Goal: Transaction & Acquisition: Purchase product/service

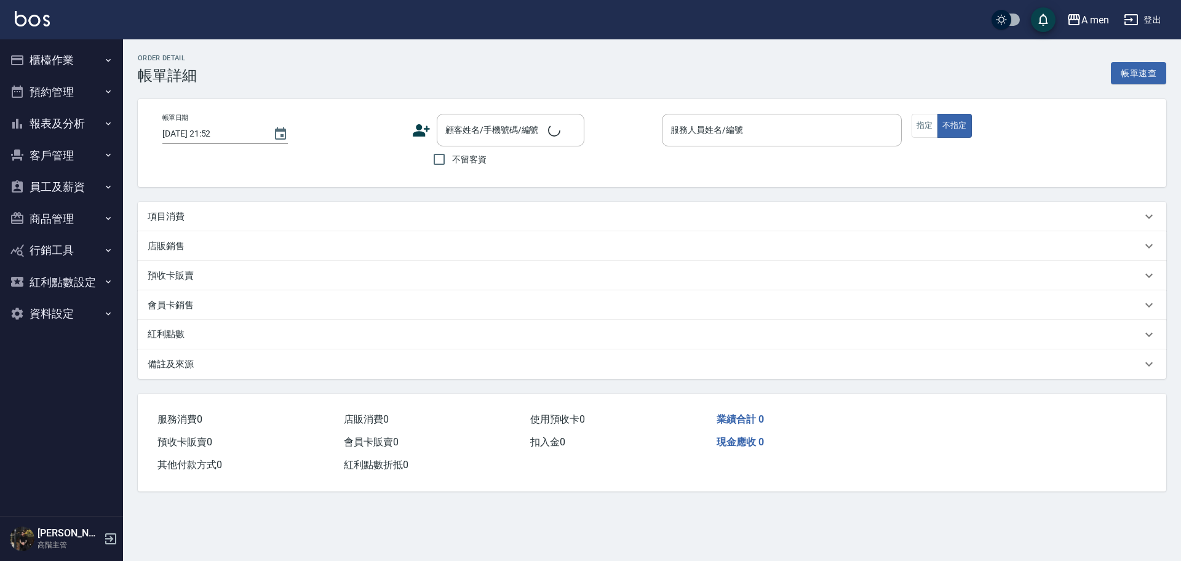
type input "[DATE] 19:00"
type input "Barber Buzz-004"
type input "燙"
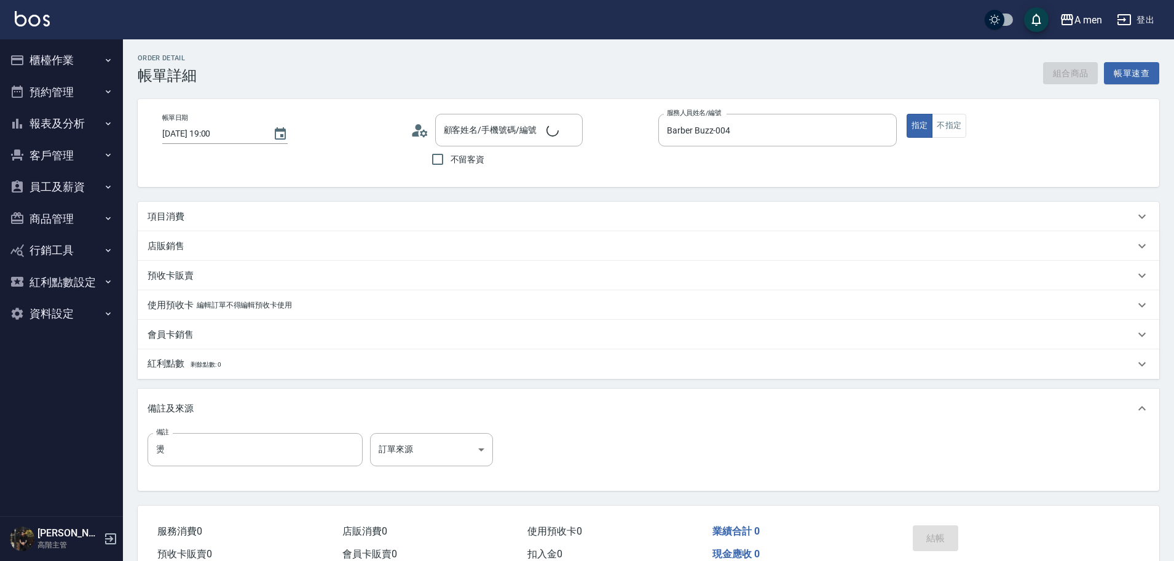
type input "[PERSON_NAME]/0984456910/null"
click at [242, 221] on div "項目消費" at bounding box center [642, 216] width 988 height 13
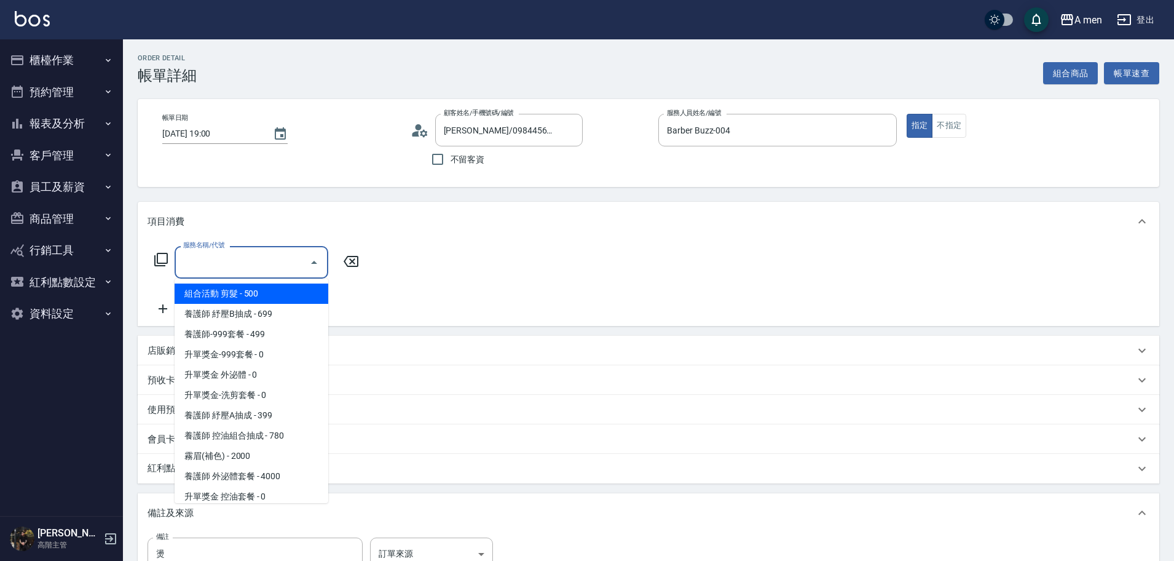
click at [231, 262] on input "服務名稱/代號" at bounding box center [242, 262] width 124 height 22
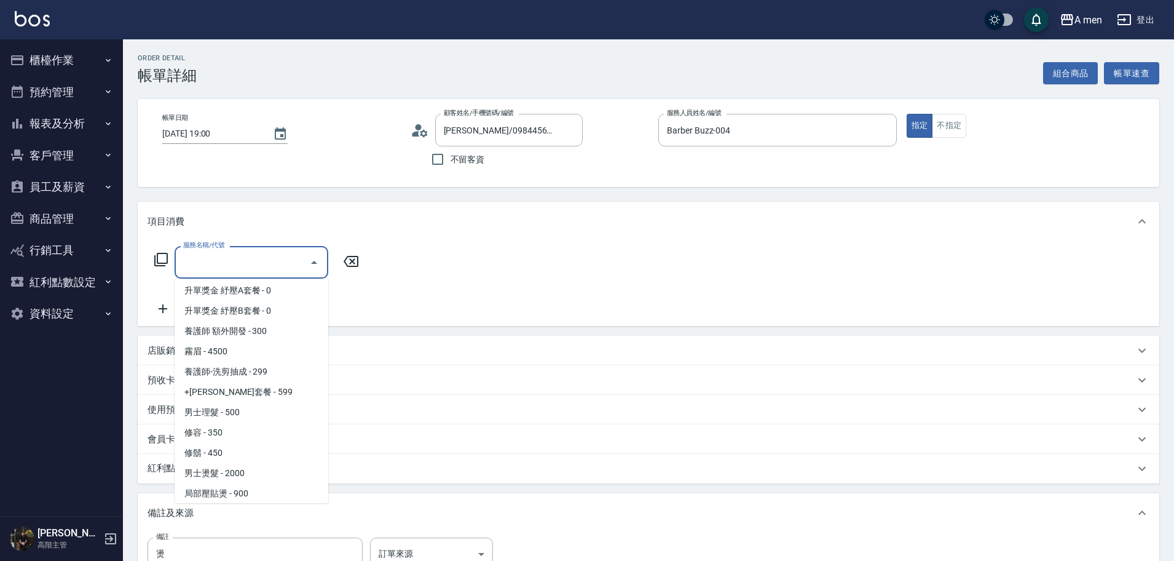
scroll to position [227, 0]
click at [246, 411] on span "男士理髮 - 500" at bounding box center [252, 412] width 154 height 20
type input "男士理髮(A01)"
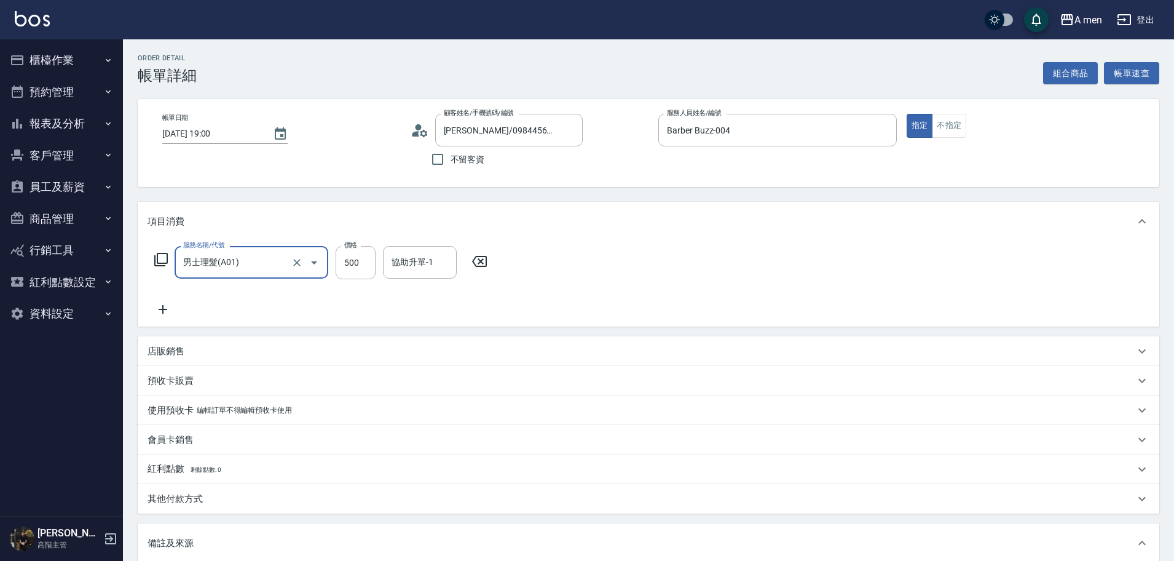
click at [170, 311] on icon at bounding box center [163, 309] width 31 height 15
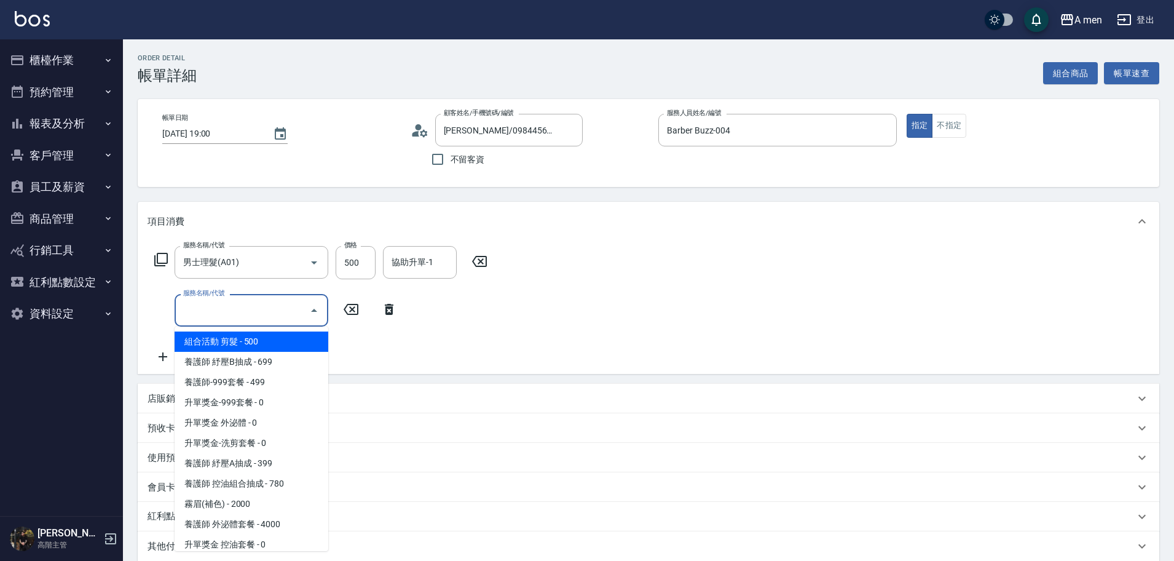
click at [231, 314] on input "服務名稱/代號" at bounding box center [242, 310] width 124 height 22
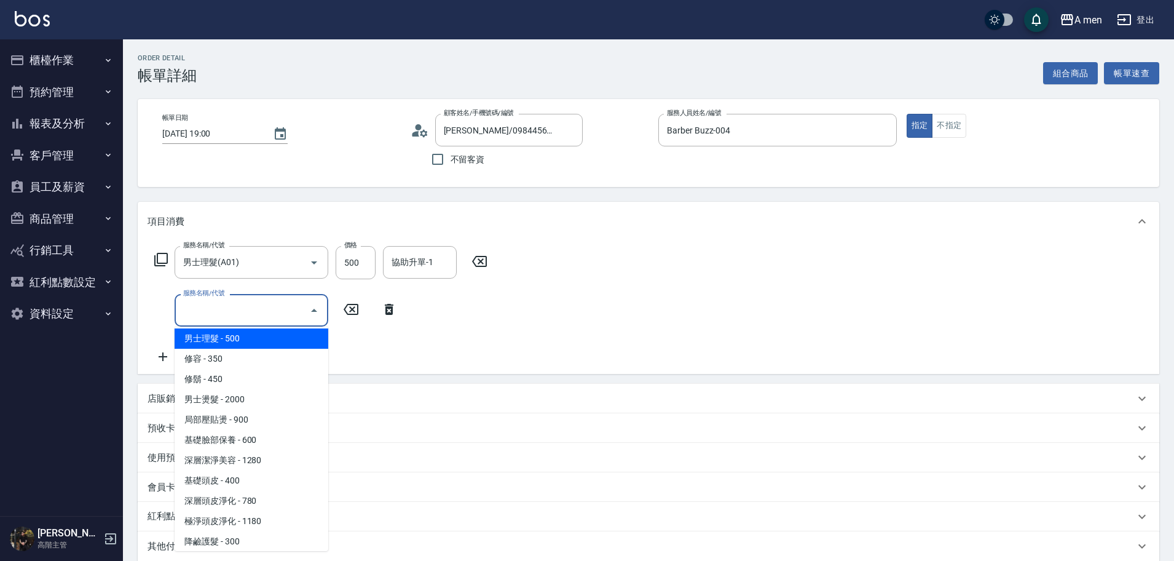
scroll to position [349, 0]
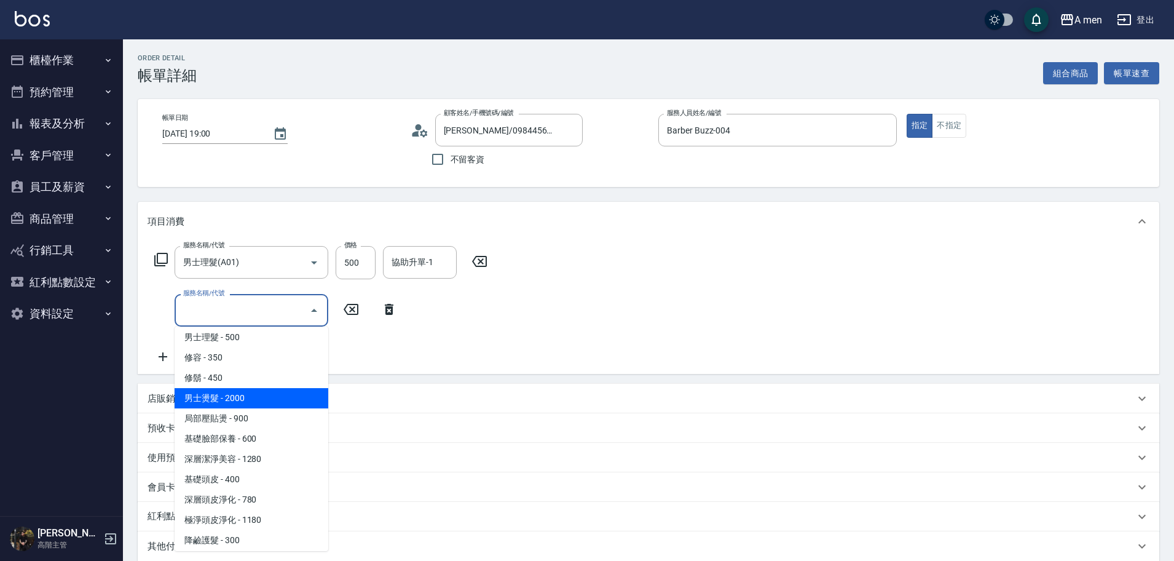
click at [247, 402] on span "男士燙髮 - 2000" at bounding box center [252, 398] width 154 height 20
type input "男士燙髮(B01)"
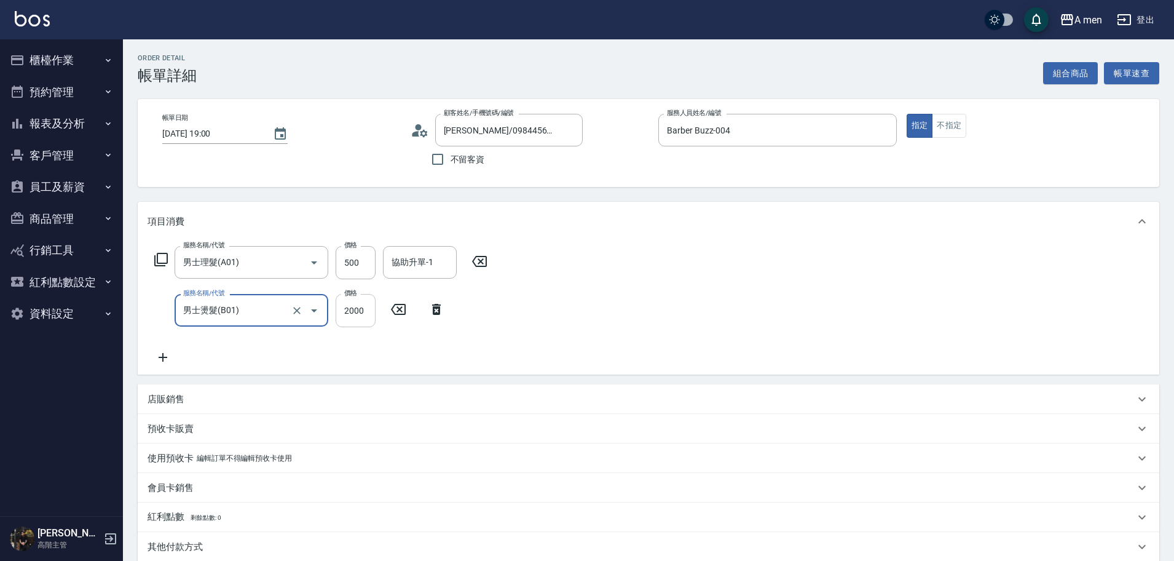
click at [371, 317] on input "2000" at bounding box center [356, 310] width 40 height 33
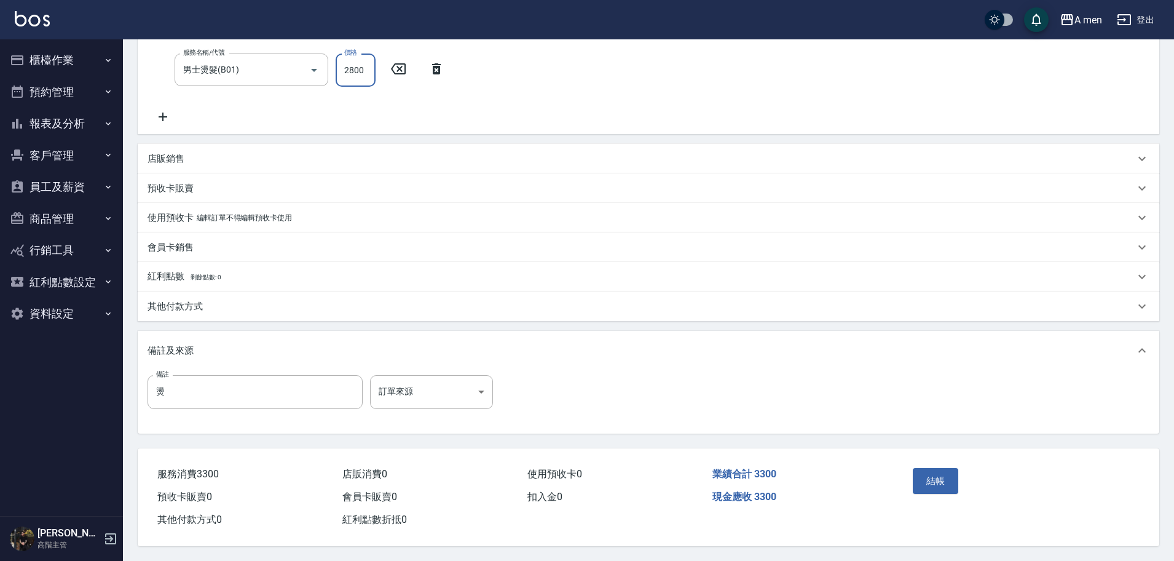
type input "2800"
click at [312, 156] on div "店販銷售" at bounding box center [642, 158] width 988 height 13
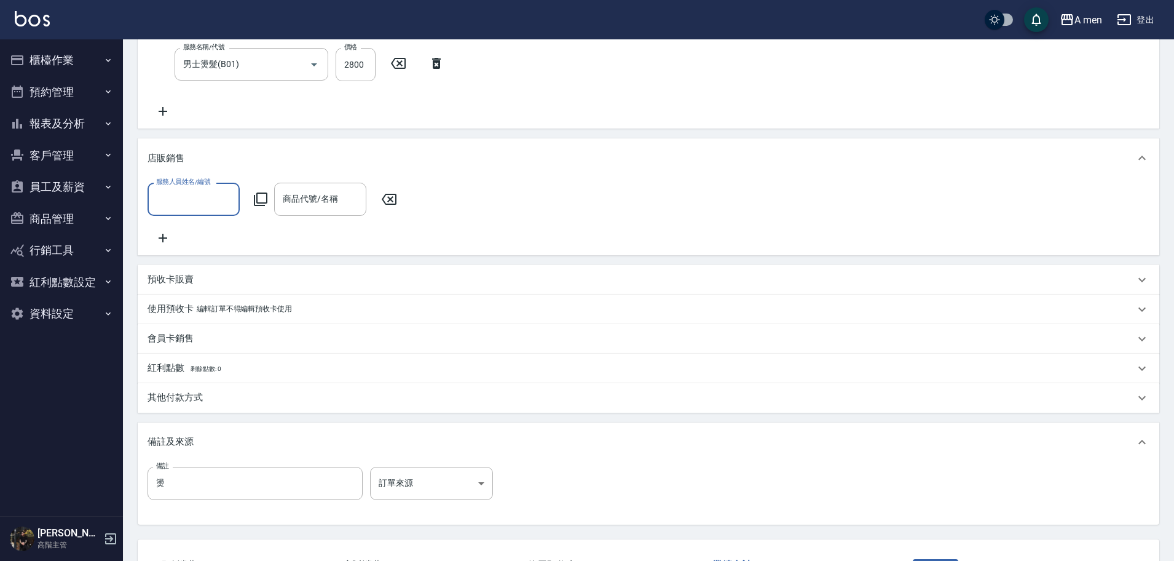
scroll to position [0, 0]
click at [205, 207] on input "服務人員姓名/編號" at bounding box center [193, 199] width 81 height 22
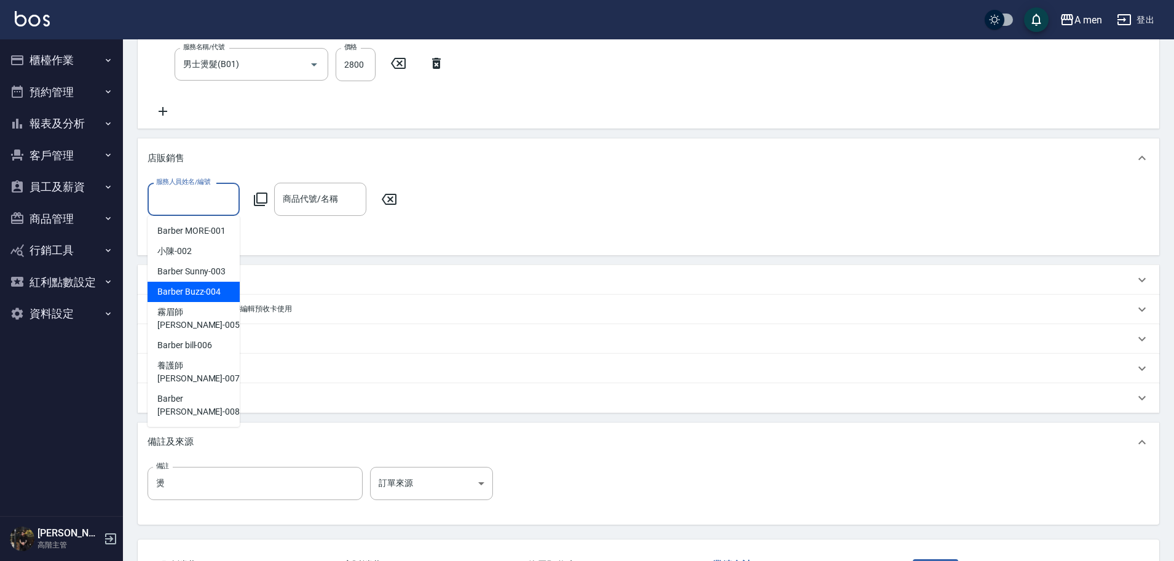
click at [208, 291] on span "Barber Buzz -004" at bounding box center [188, 291] width 63 height 13
type input "Barber Buzz-004"
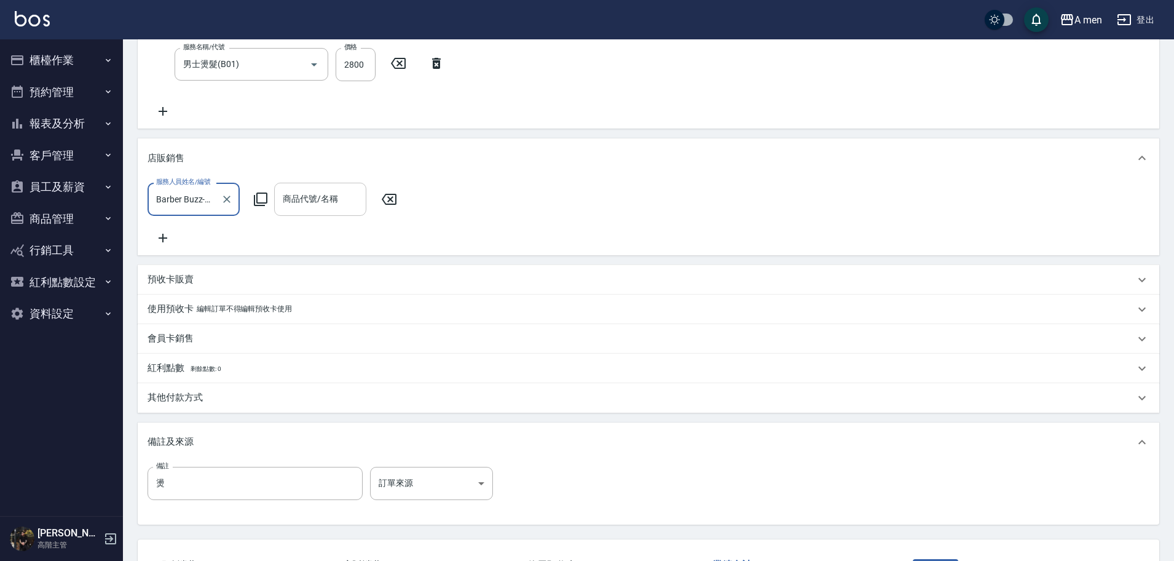
click at [334, 192] on input "商品代號/名稱" at bounding box center [320, 199] width 81 height 22
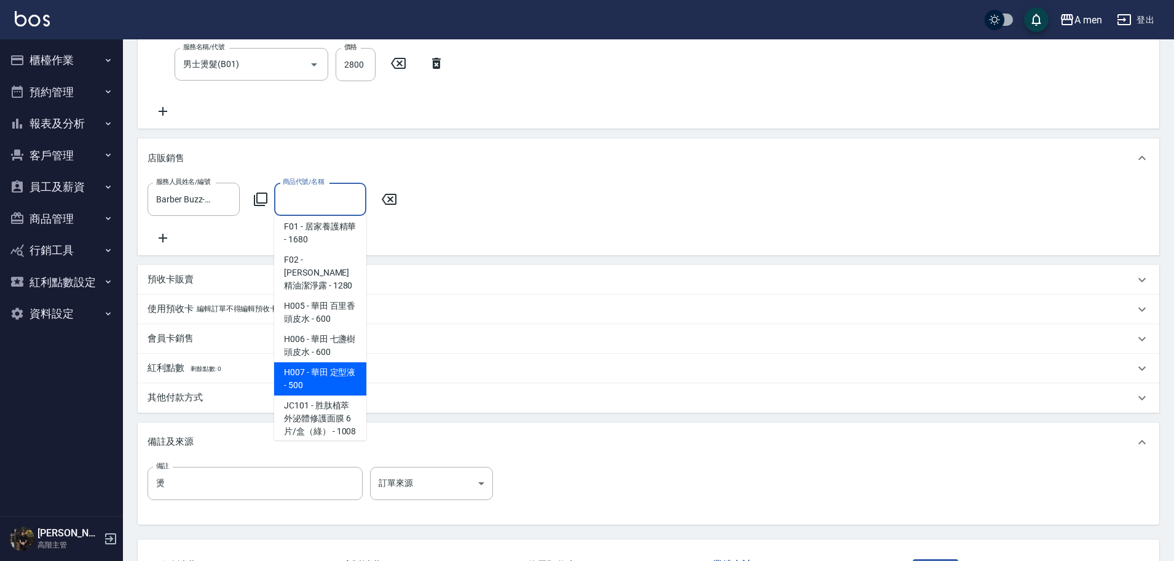
scroll to position [422, 0]
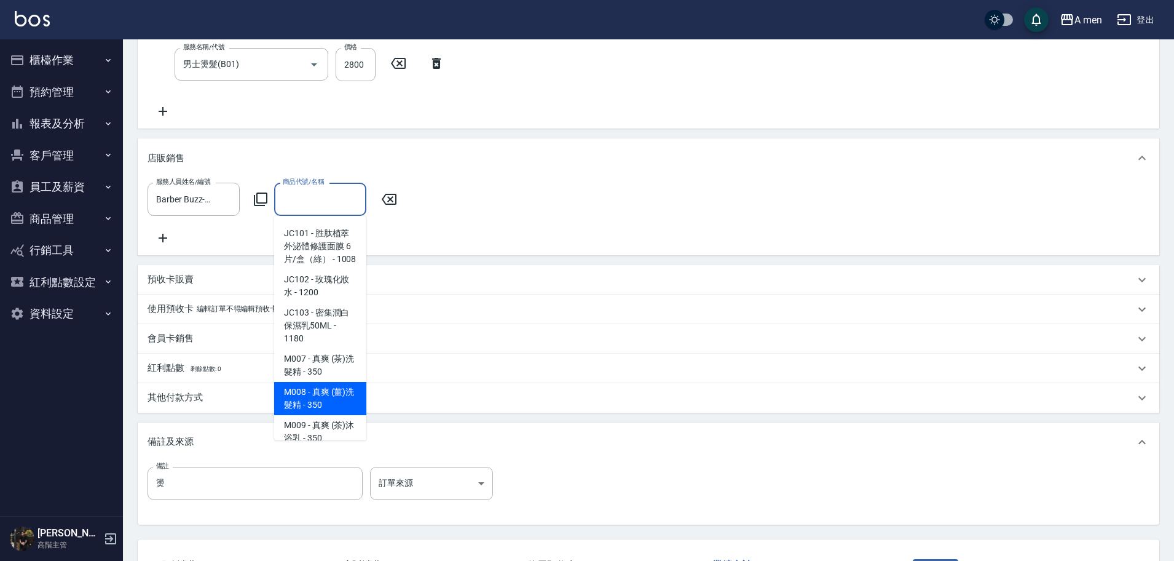
click at [330, 389] on span "M008 - 真爽 (薑)洗髮精 - 350" at bounding box center [320, 398] width 92 height 33
type input "真爽 (薑)洗髮精"
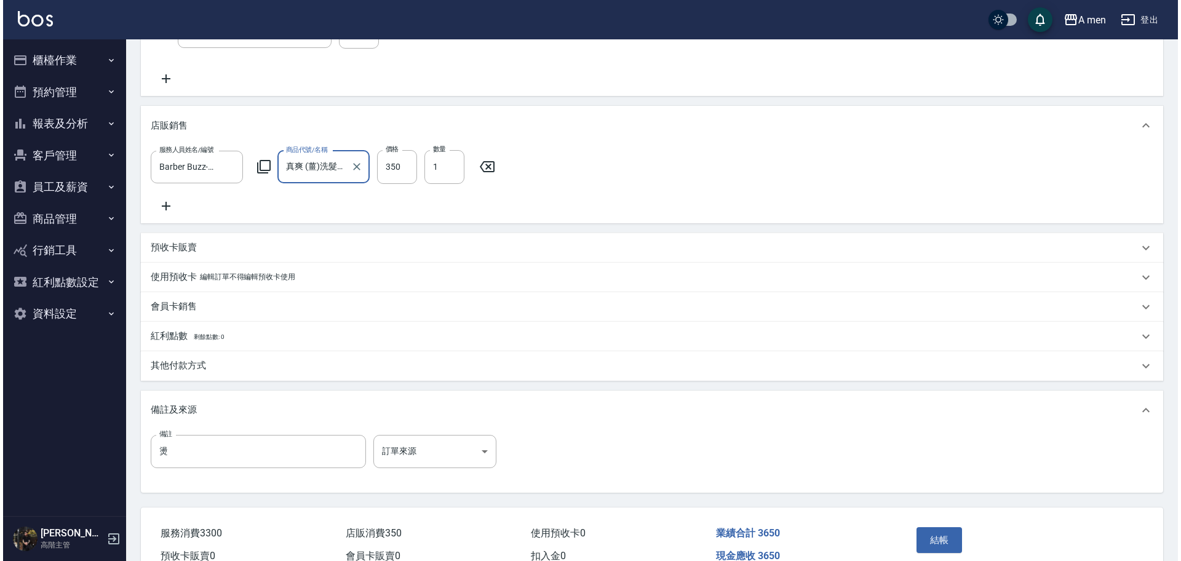
scroll to position [355, 0]
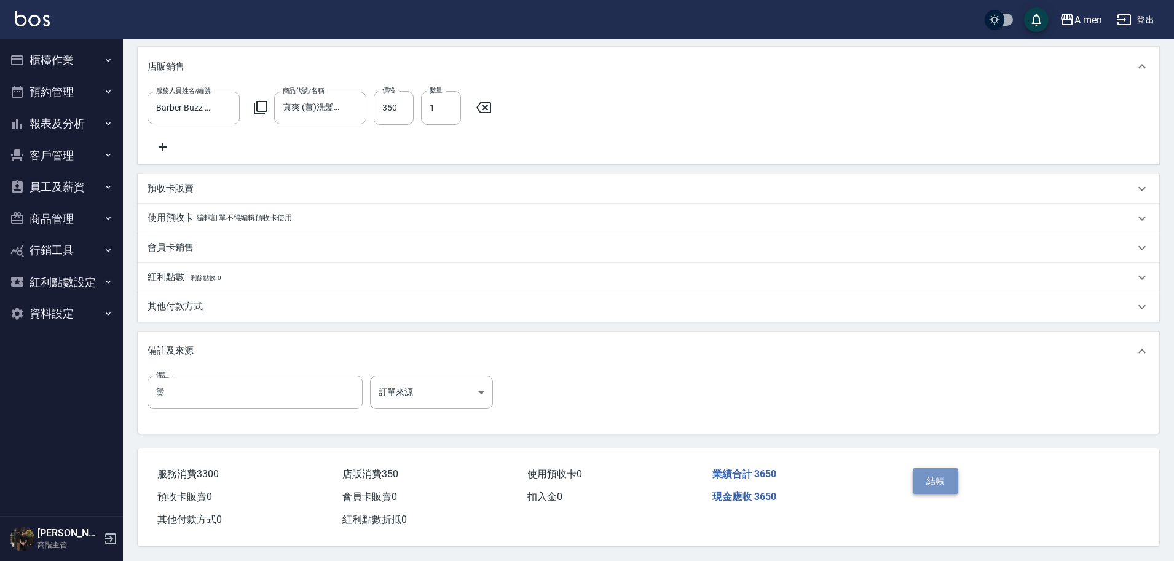
click at [944, 478] on button "結帳" at bounding box center [936, 481] width 46 height 26
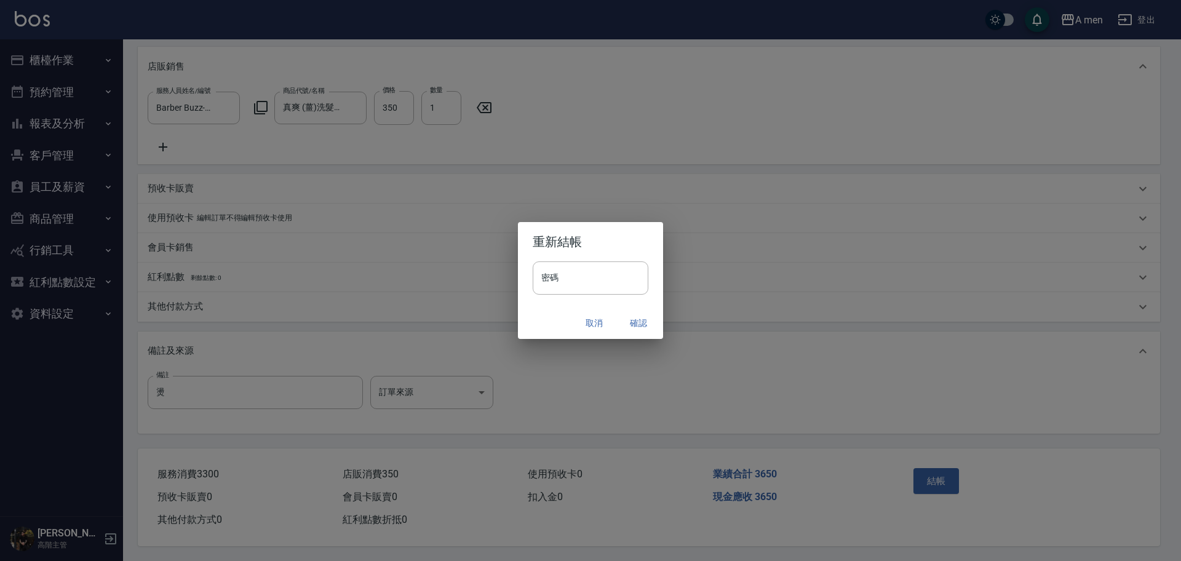
click at [629, 328] on button "確認" at bounding box center [638, 323] width 39 height 23
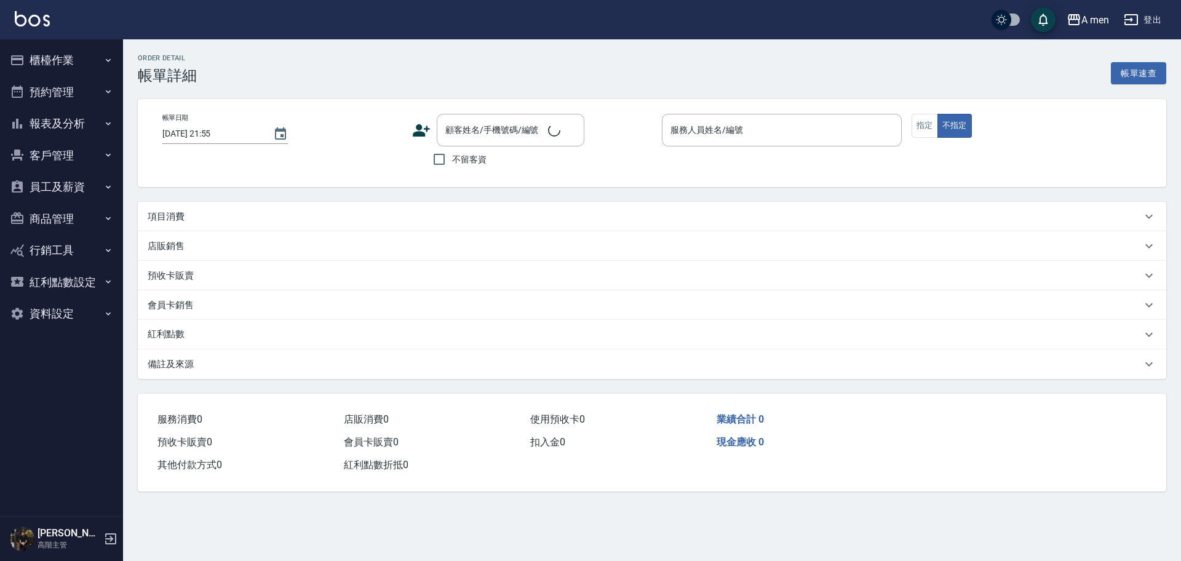
click at [248, 216] on div "項目消費" at bounding box center [645, 216] width 994 height 13
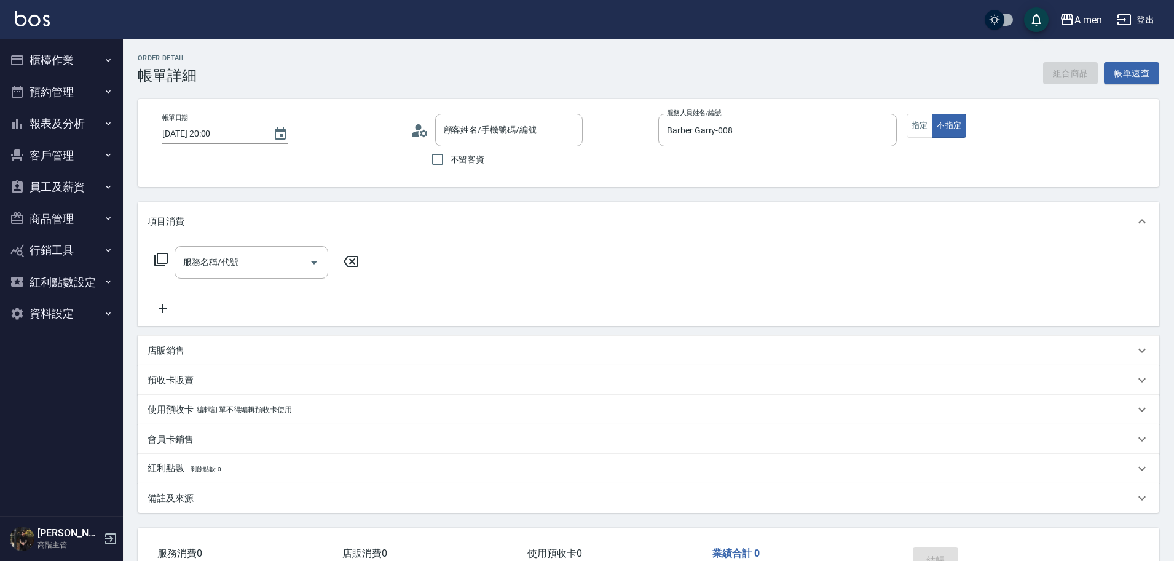
type input "2025/09/13 20:00"
type input "Barber Garry-008"
type input "Mark/0956780704/null"
click at [220, 274] on div "服務名稱/代號" at bounding box center [252, 262] width 154 height 33
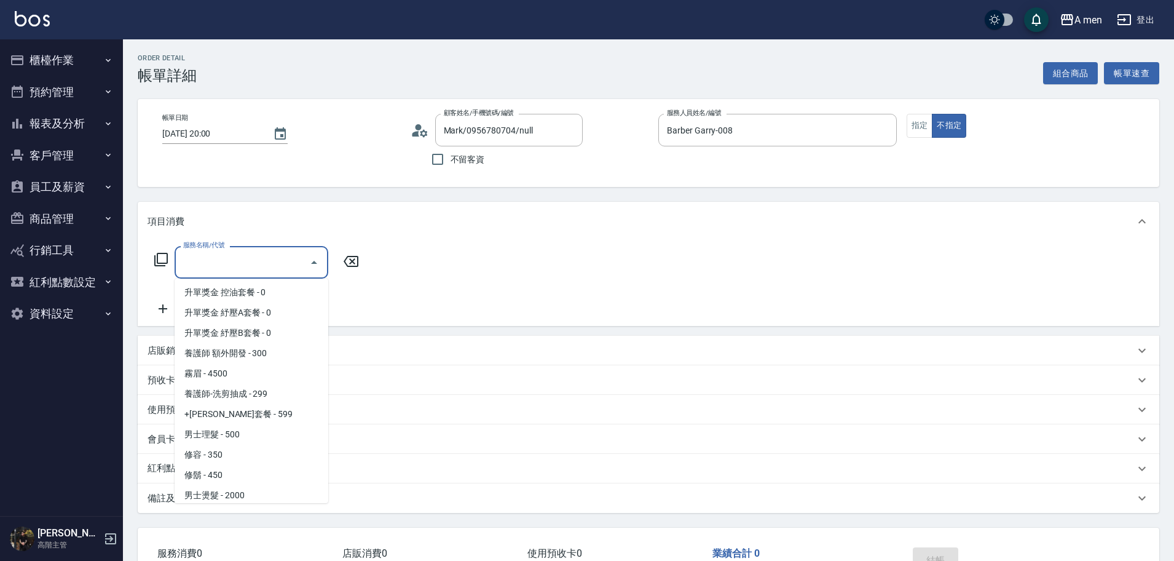
scroll to position [231, 0]
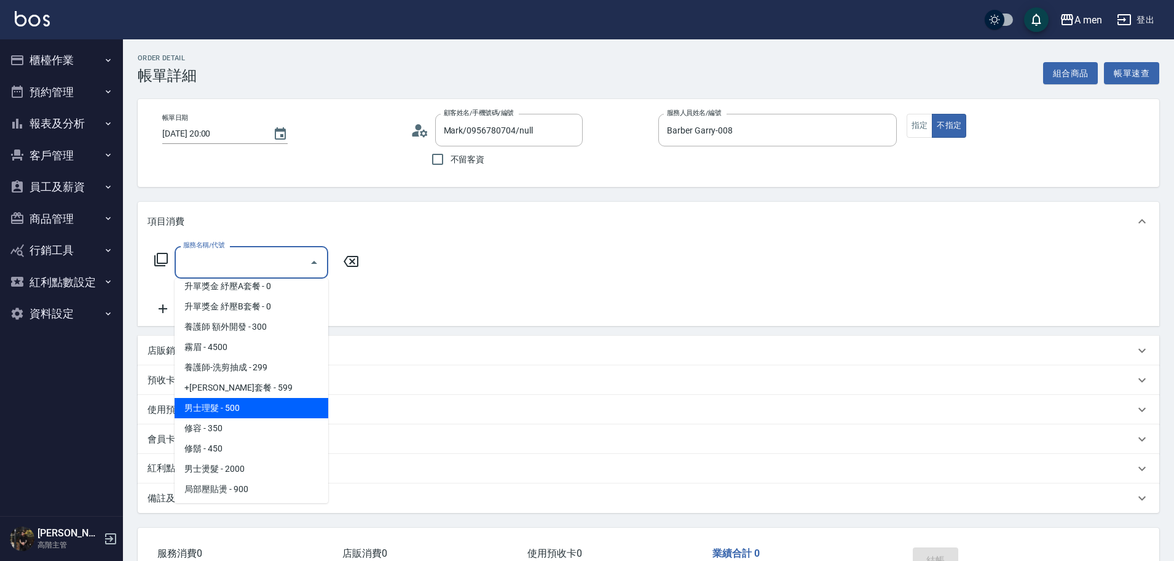
click at [293, 413] on span "男士理髮 - 500" at bounding box center [252, 408] width 154 height 20
type input "男士理髮(A01)"
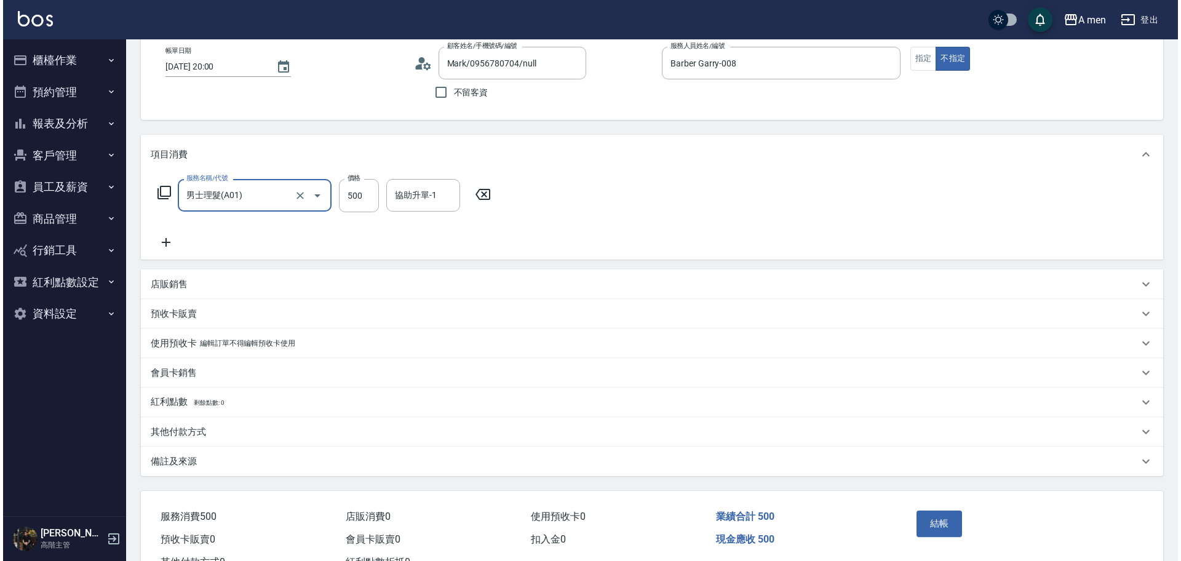
scroll to position [115, 0]
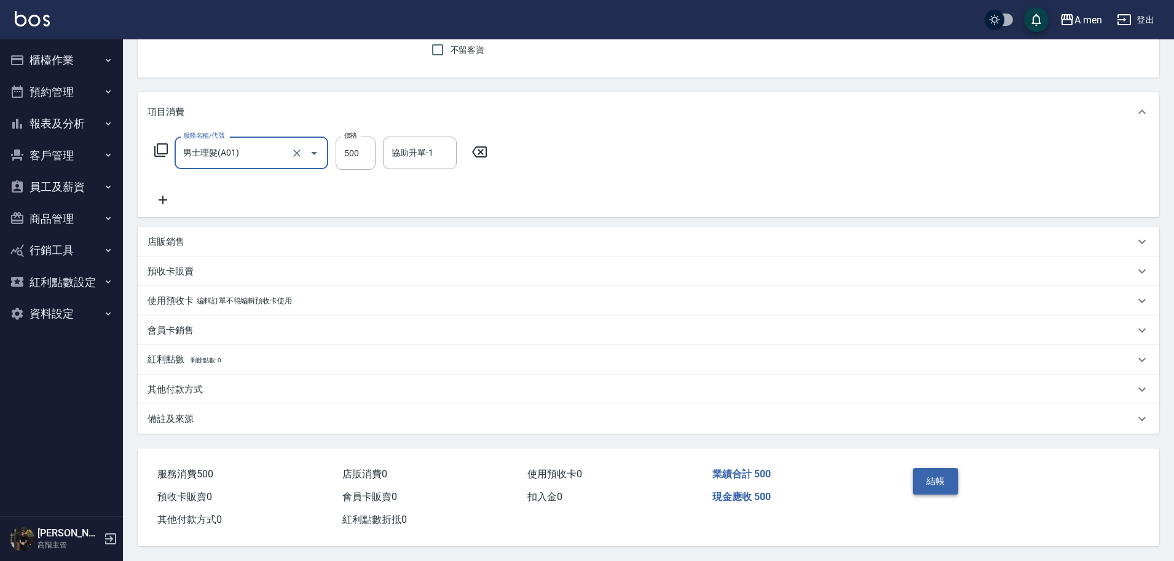
click at [933, 475] on button "結帳" at bounding box center [936, 481] width 46 height 26
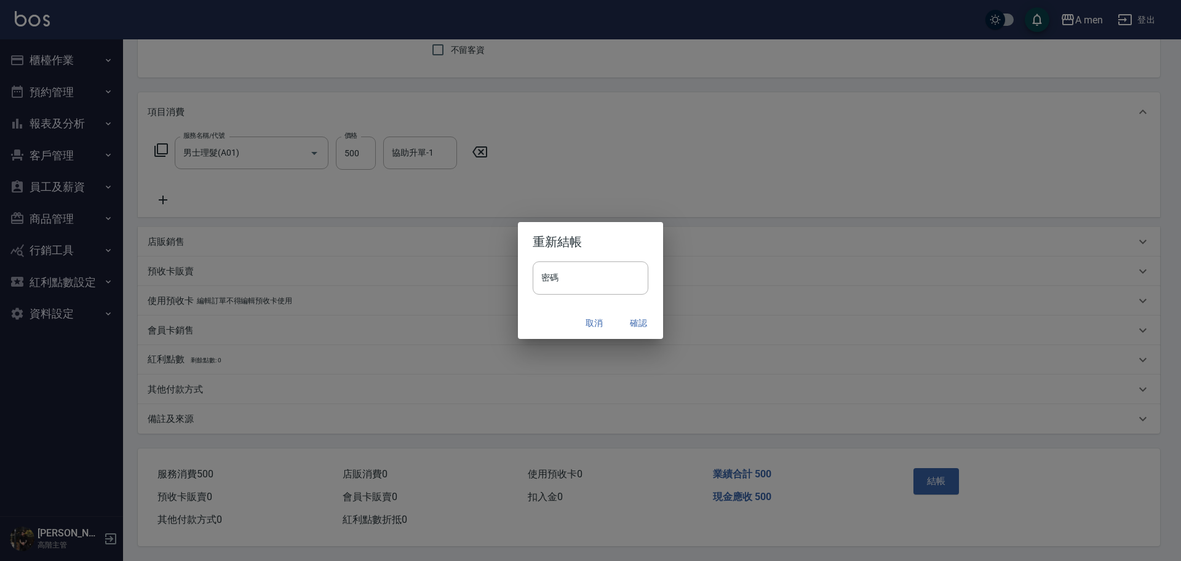
click at [635, 327] on button "確認" at bounding box center [638, 323] width 39 height 23
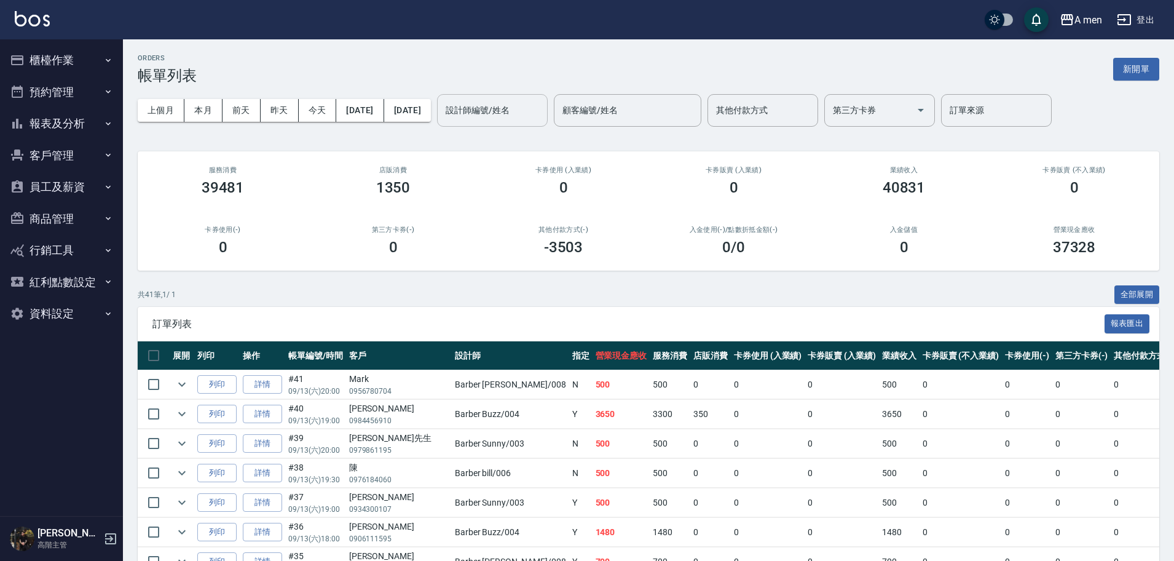
click at [524, 111] on input "設計師編號/姓名" at bounding box center [493, 111] width 100 height 22
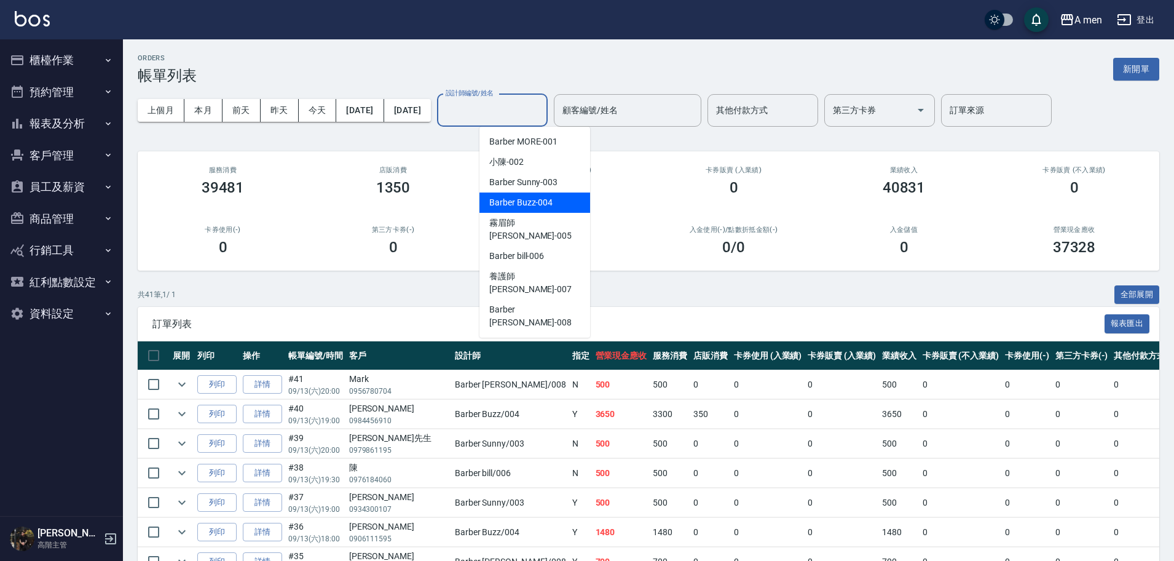
click at [544, 204] on span "Barber Buzz -004" at bounding box center [520, 202] width 63 height 13
type input "Barber Buzz-004"
click at [531, 109] on input "設計師編號/姓名" at bounding box center [493, 111] width 100 height 22
click at [548, 205] on span "Barber Buzz -004" at bounding box center [520, 202] width 63 height 13
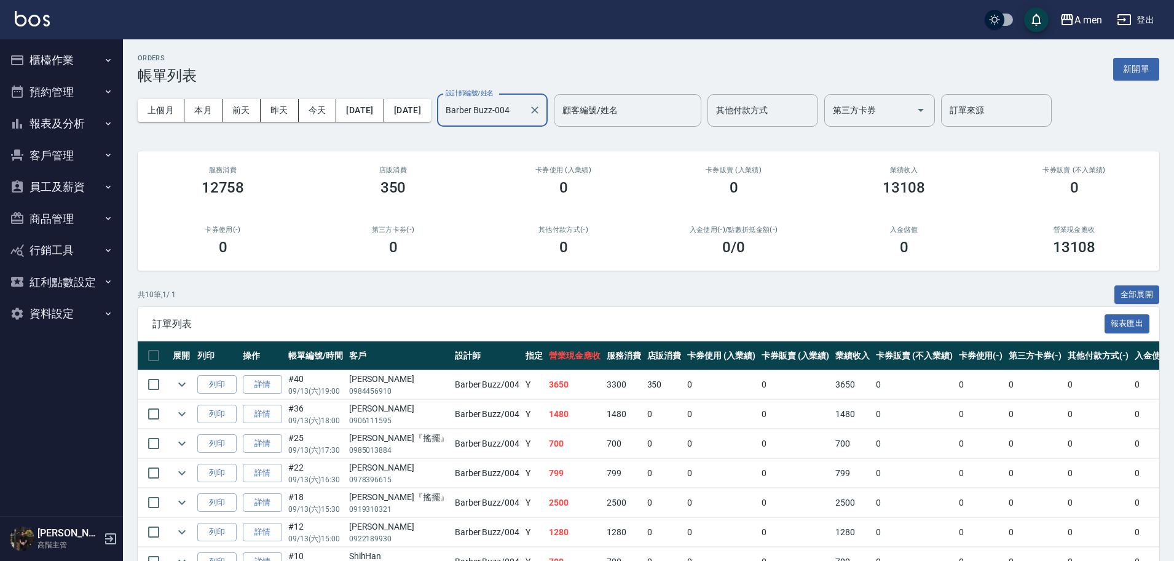
click at [524, 111] on input "Barber Buzz-004" at bounding box center [483, 111] width 81 height 22
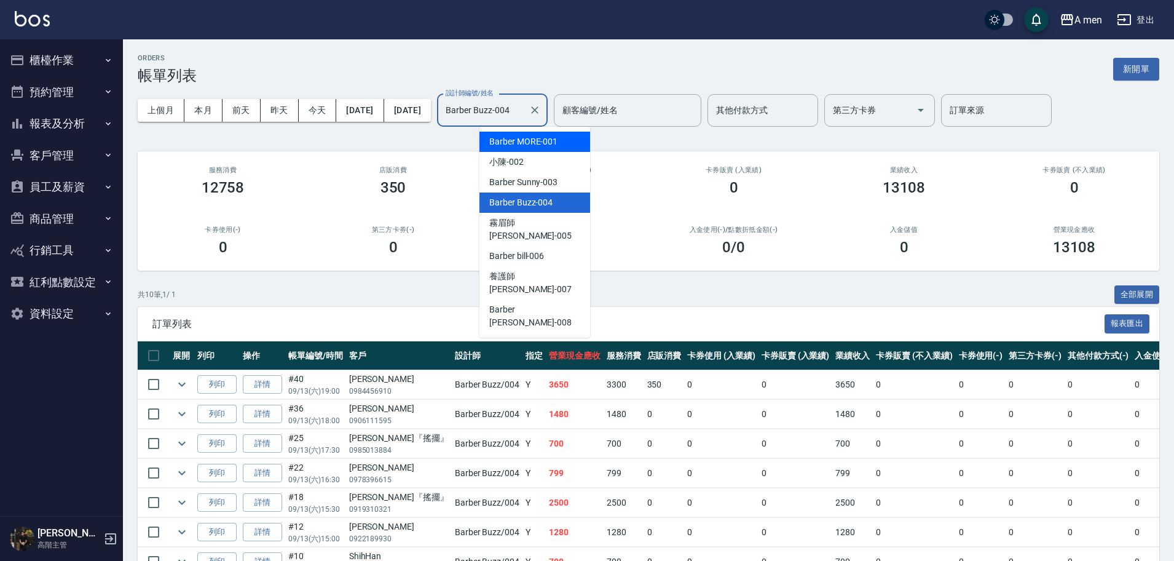
click at [545, 142] on span "Barber MORE -001" at bounding box center [523, 141] width 68 height 13
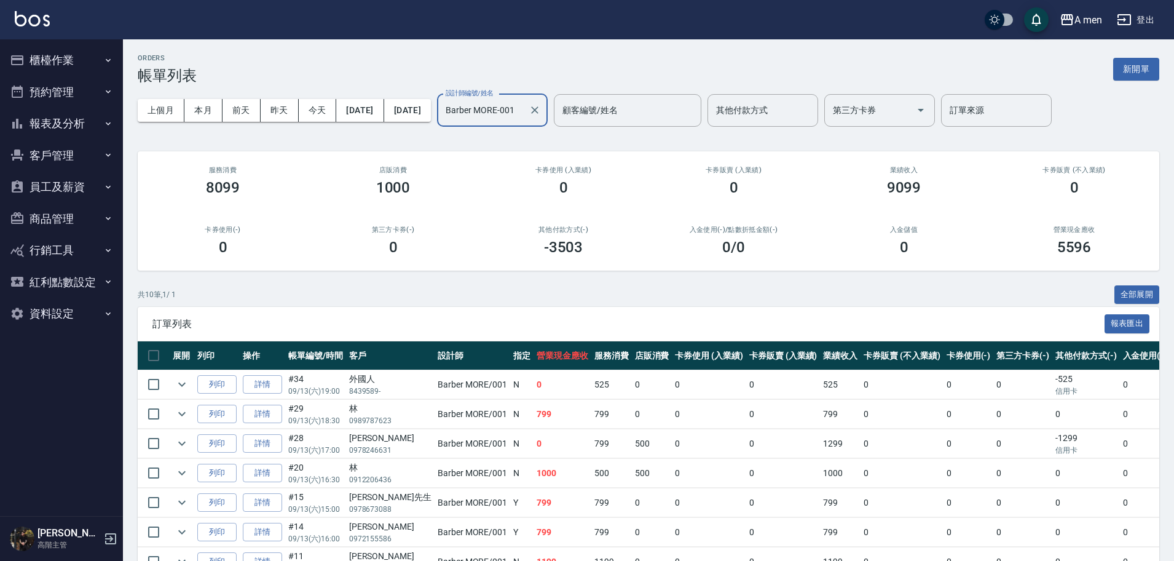
click at [524, 109] on input "Barber MORE-001" at bounding box center [483, 111] width 81 height 22
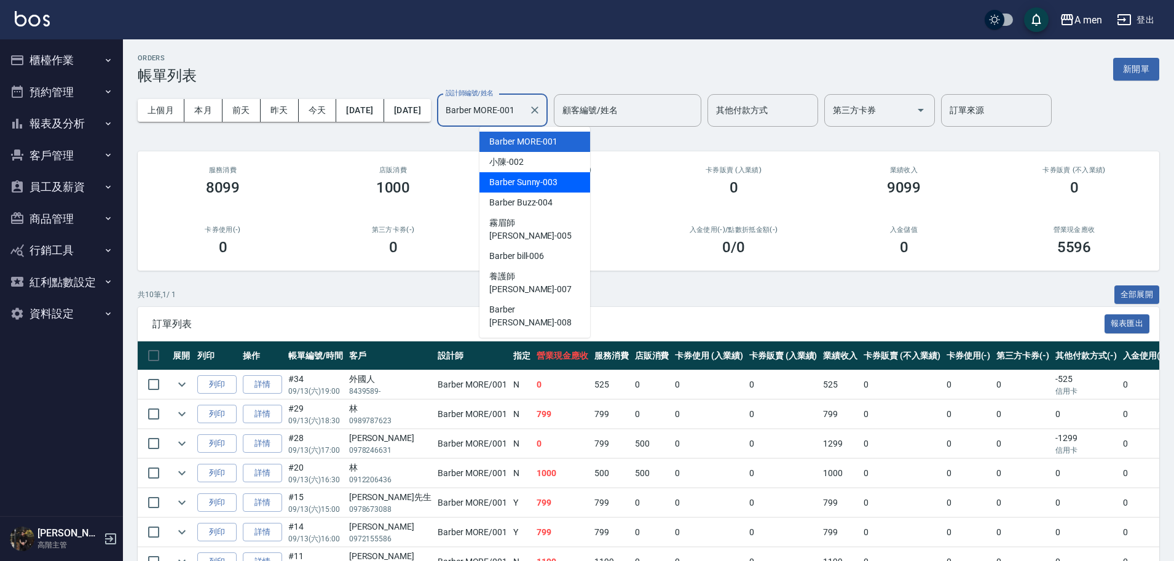
click at [555, 176] on span "Barber Sunny -003" at bounding box center [523, 182] width 68 height 13
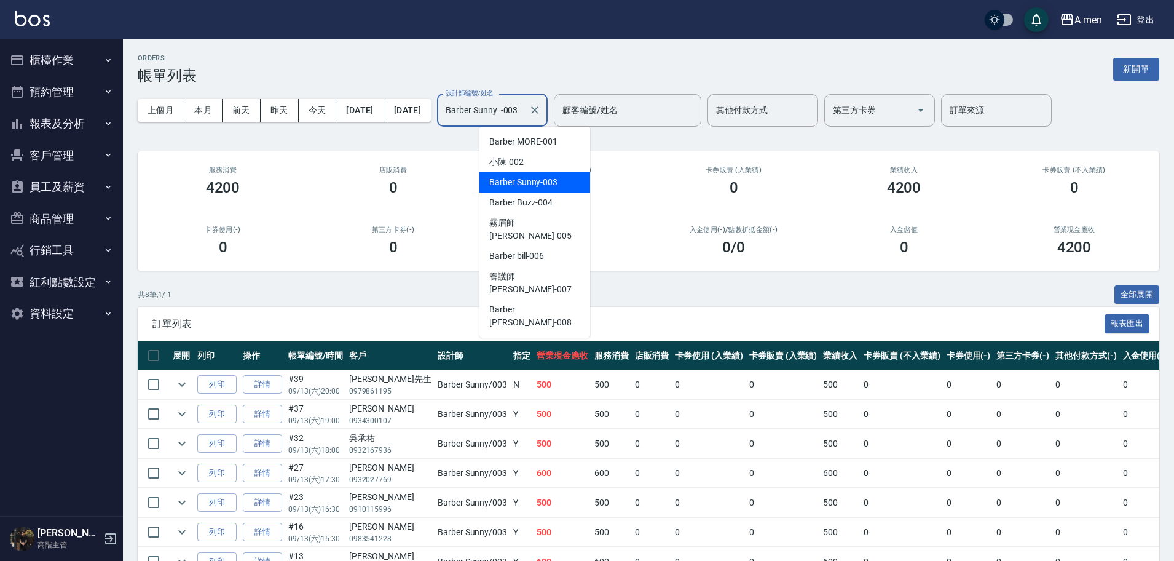
click at [524, 116] on input "Barber Sunny -003" at bounding box center [483, 111] width 81 height 22
click at [552, 201] on span "Barber Buzz -004" at bounding box center [520, 202] width 63 height 13
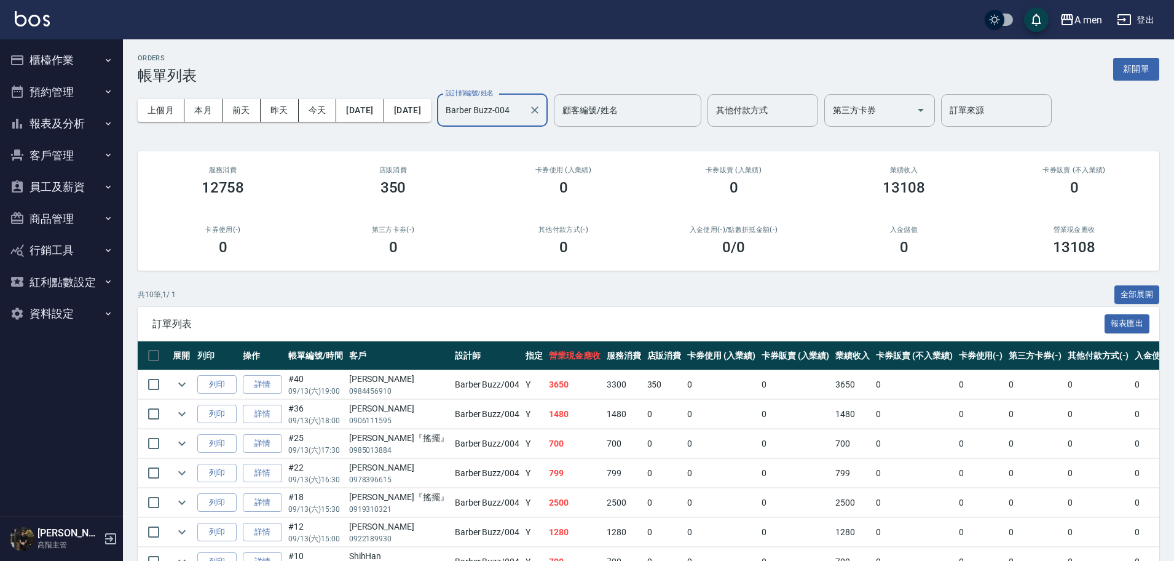
click at [524, 117] on input "Barber Buzz-004" at bounding box center [483, 111] width 81 height 22
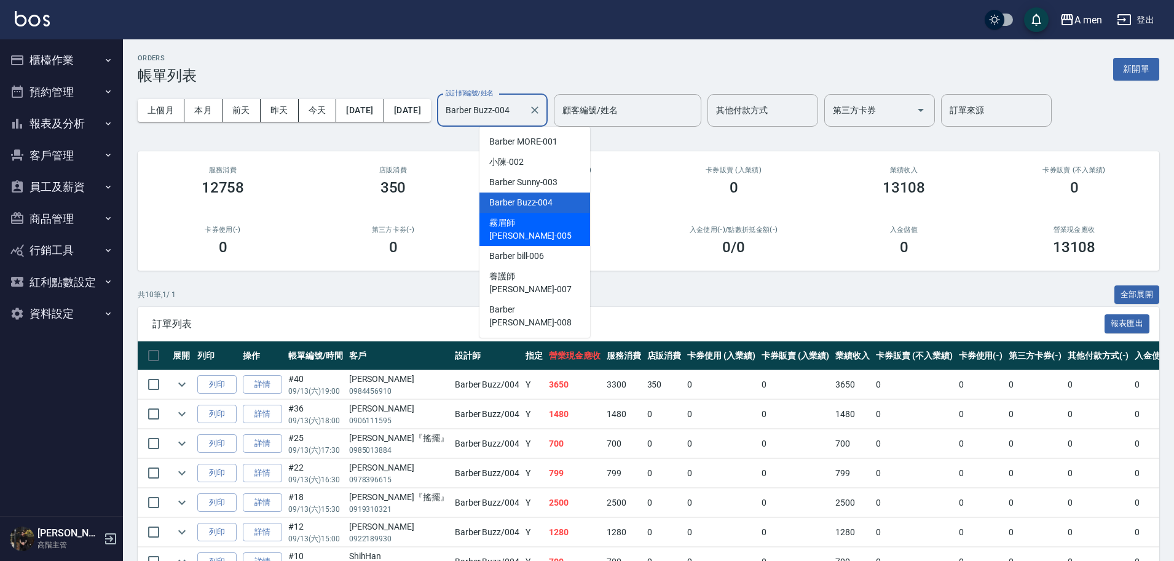
click at [551, 221] on span "霧眉師 小蔡 -005" at bounding box center [534, 229] width 91 height 26
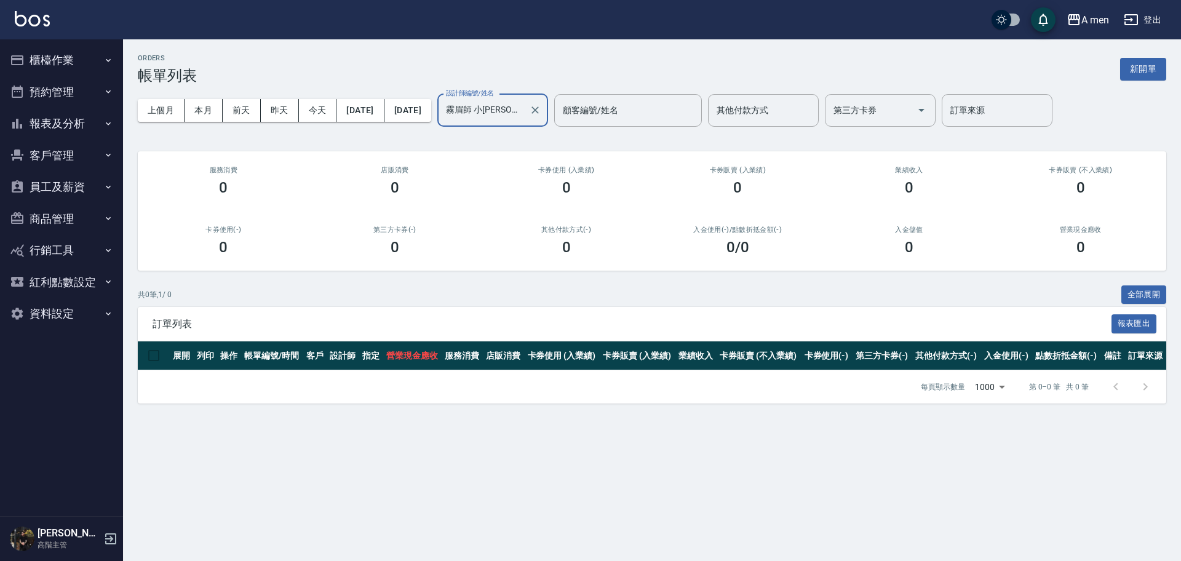
click at [518, 102] on input "霧眉師 小蔡-005" at bounding box center [483, 111] width 81 height 22
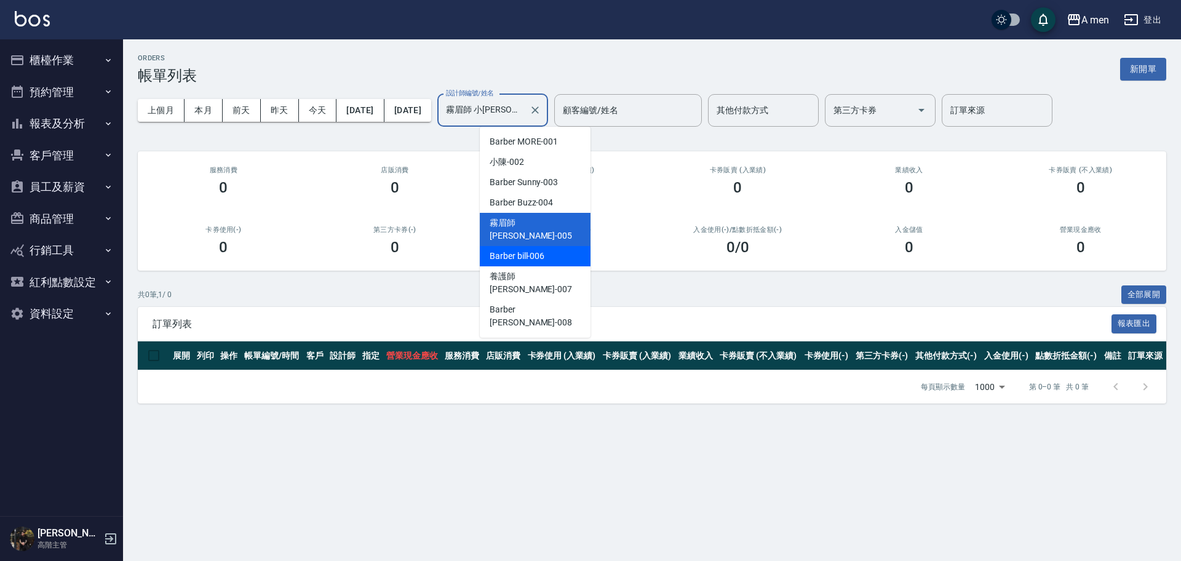
click at [550, 246] on div "Barber bill -006" at bounding box center [535, 256] width 111 height 20
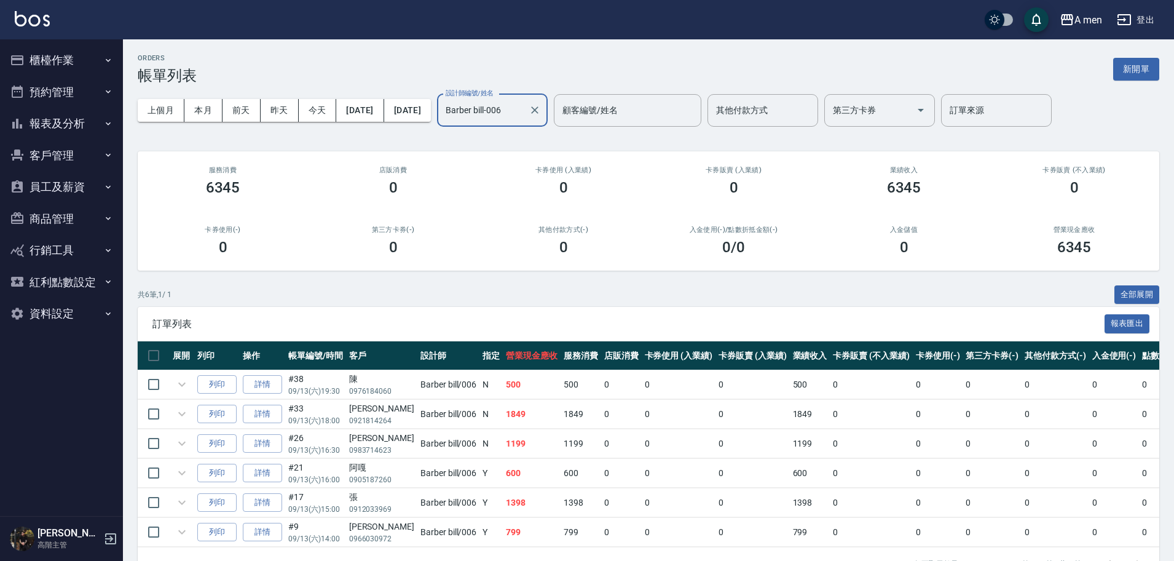
click at [524, 112] on input "Barber bill-006" at bounding box center [483, 111] width 81 height 22
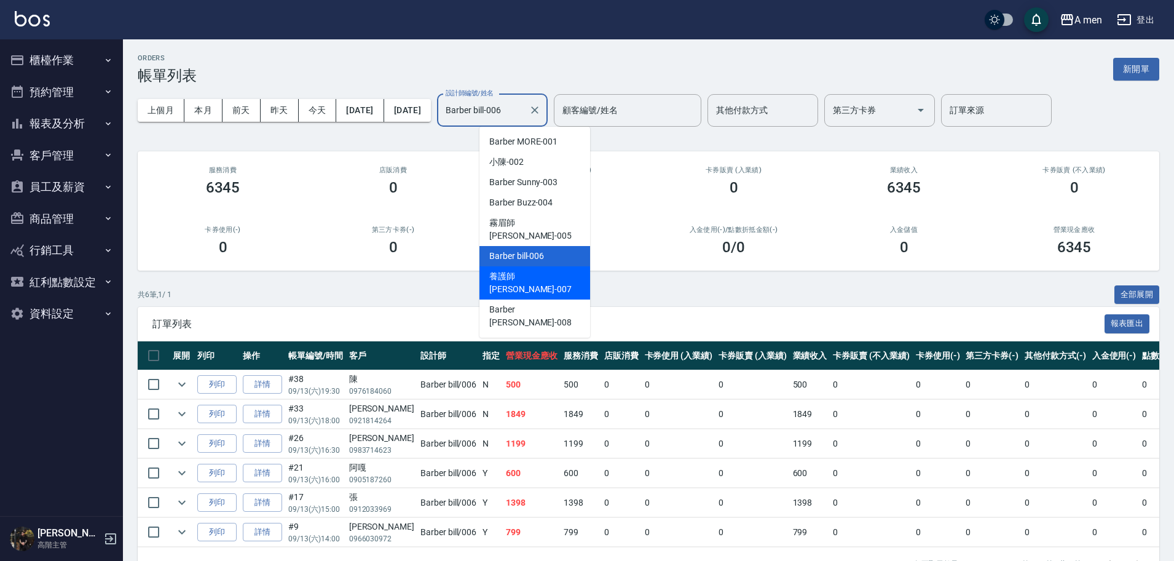
click at [552, 266] on div "養護師 小趙 -007" at bounding box center [535, 282] width 111 height 33
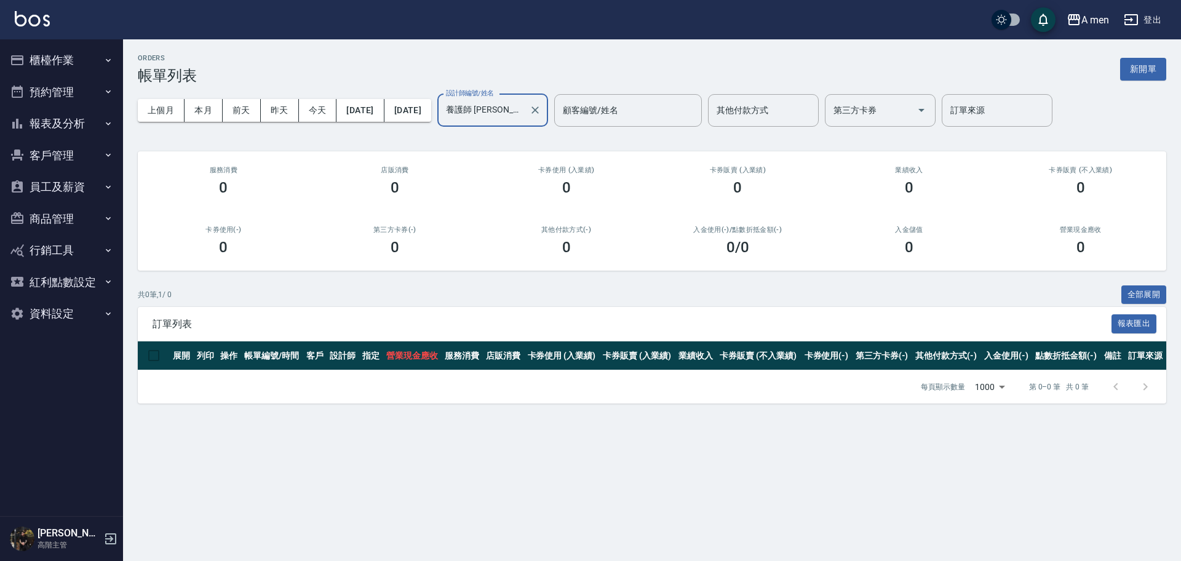
click at [524, 102] on input "養護師 小趙-007" at bounding box center [483, 111] width 81 height 22
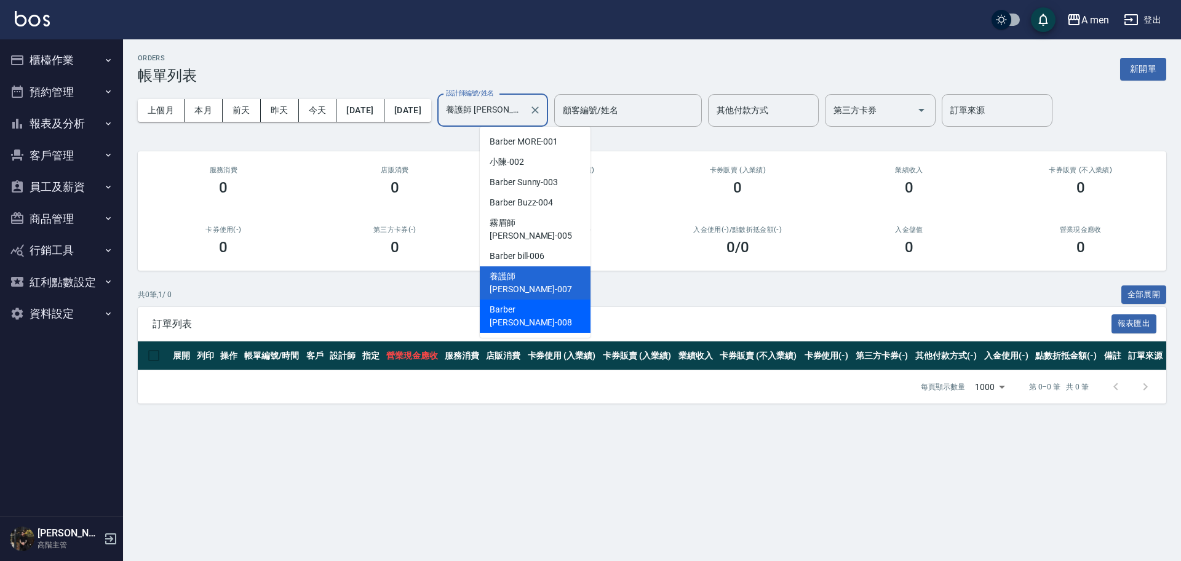
click at [563, 299] on div "Barber Garry -008" at bounding box center [535, 315] width 111 height 33
type input "Barber Garry-008"
